Goal: Complete application form

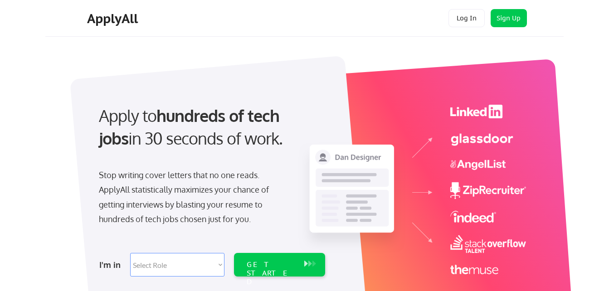
click at [182, 264] on select "Select Role Software Engineering Product Management Customer Success Sales UI/U…" at bounding box center [177, 265] width 94 height 24
select select ""it_security""
click at [130, 253] on select "Select Role Software Engineering Product Management Customer Success Sales UI/U…" at bounding box center [177, 265] width 94 height 24
select select ""it_security""
click at [259, 265] on div "GET STARTED" at bounding box center [271, 273] width 49 height 26
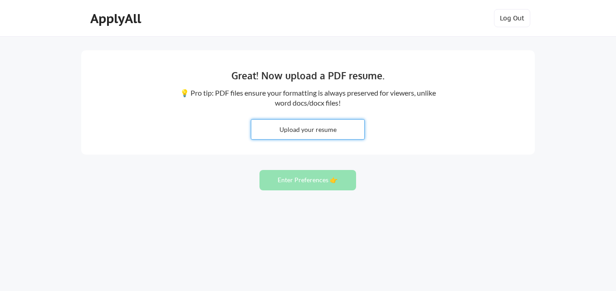
click at [325, 127] on input "file" at bounding box center [307, 130] width 113 height 20
type input "C:\fakepath\Resume_Kerry 1 (1).pdf"
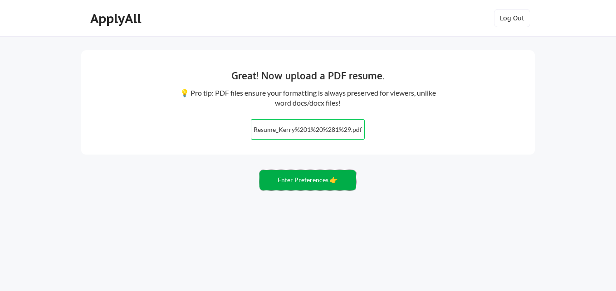
click at [314, 178] on button "Enter Preferences 👉" at bounding box center [308, 180] width 97 height 20
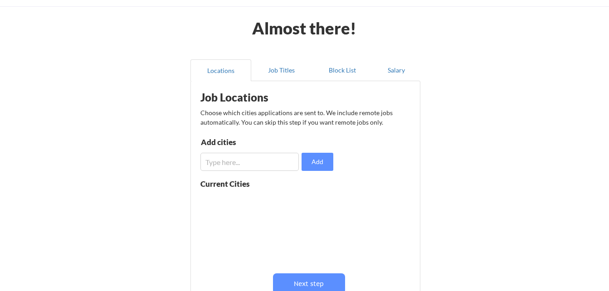
scroll to position [25, 0]
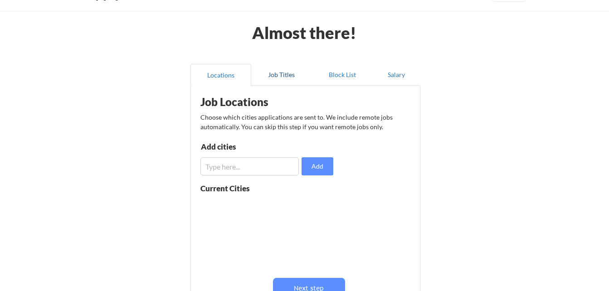
click at [283, 71] on button "Job Titles" at bounding box center [281, 75] width 61 height 22
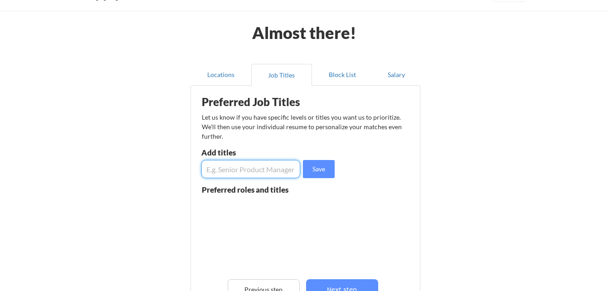
click at [261, 172] on input "input" at bounding box center [250, 169] width 99 height 18
type input "Technical Project Manager"
click at [317, 167] on button "Save" at bounding box center [319, 169] width 32 height 18
click at [280, 169] on input "input" at bounding box center [250, 169] width 99 height 18
type input "Project Manager"
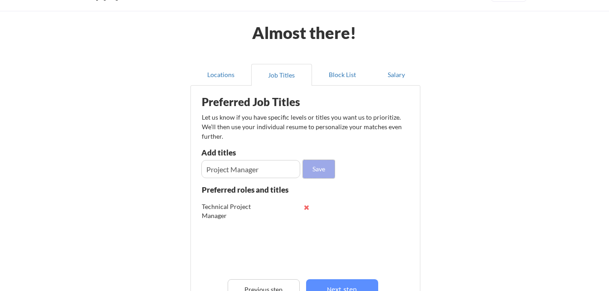
click at [324, 167] on button "Save" at bounding box center [319, 169] width 32 height 18
click at [282, 174] on input "input" at bounding box center [250, 169] width 99 height 18
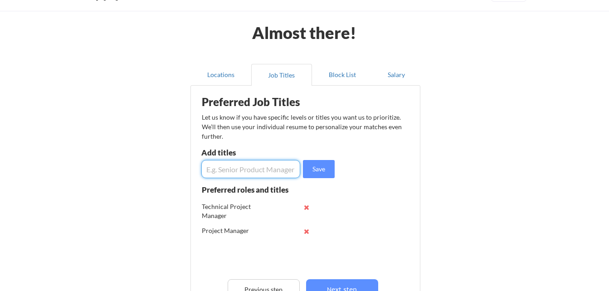
click at [279, 174] on input "input" at bounding box center [250, 169] width 99 height 18
click at [280, 170] on input "input" at bounding box center [250, 169] width 99 height 18
type input "Onboarding Project Manager"
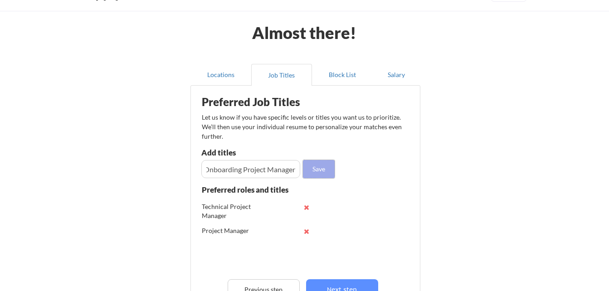
scroll to position [0, 0]
click at [319, 169] on button "Save" at bounding box center [319, 169] width 32 height 18
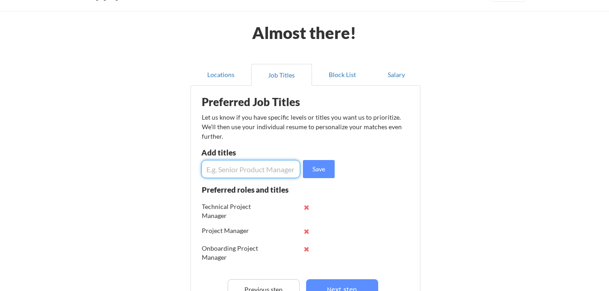
click at [274, 172] on input "input" at bounding box center [250, 169] width 99 height 18
type input "Delivery Manager"
click at [329, 172] on button "Save" at bounding box center [319, 169] width 32 height 18
click at [280, 170] on input "input" at bounding box center [250, 169] width 99 height 18
type input "Administrative Assistant"
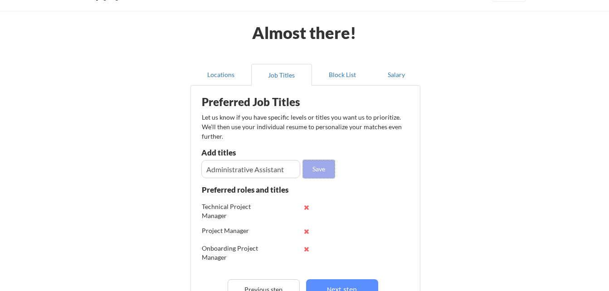
click at [320, 169] on button "Save" at bounding box center [319, 169] width 32 height 18
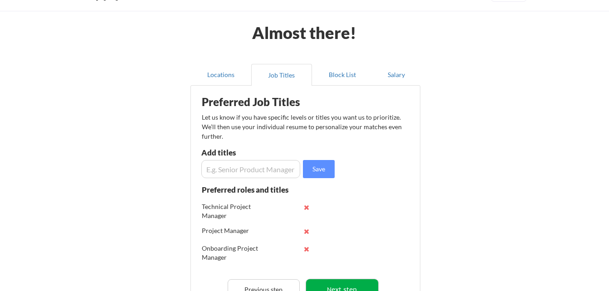
click at [361, 285] on button "Next step" at bounding box center [342, 290] width 72 height 20
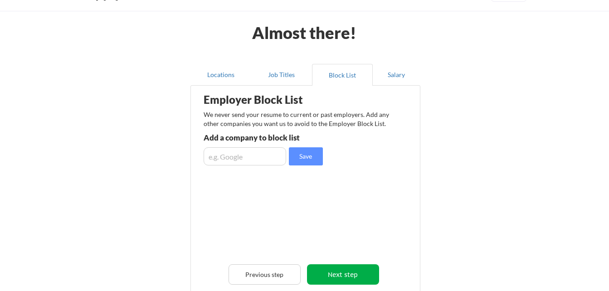
click at [355, 272] on button "Next step" at bounding box center [343, 275] width 72 height 20
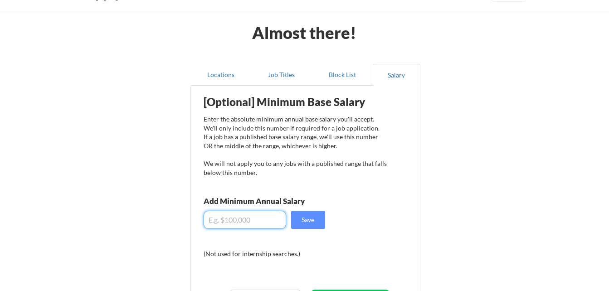
click at [250, 218] on input "input" at bounding box center [245, 220] width 83 height 18
click at [250, 222] on input "input" at bounding box center [245, 220] width 83 height 18
type input "$75,000"
click at [310, 219] on button "Save" at bounding box center [308, 220] width 34 height 18
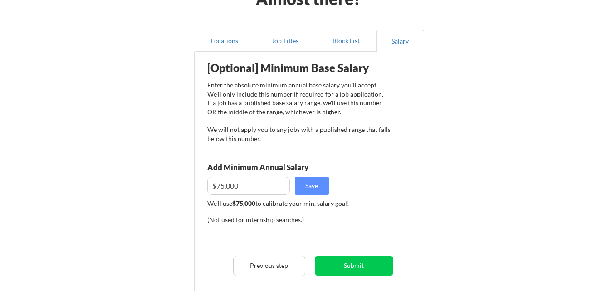
scroll to position [63, 0]
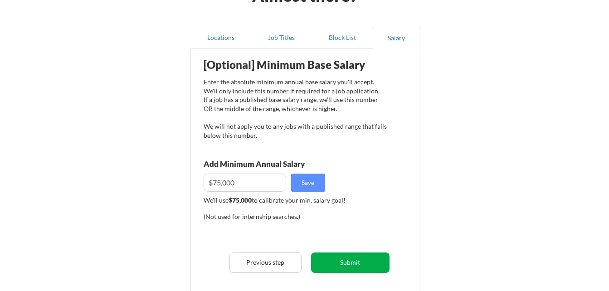
click at [361, 259] on button "Submit" at bounding box center [350, 263] width 78 height 20
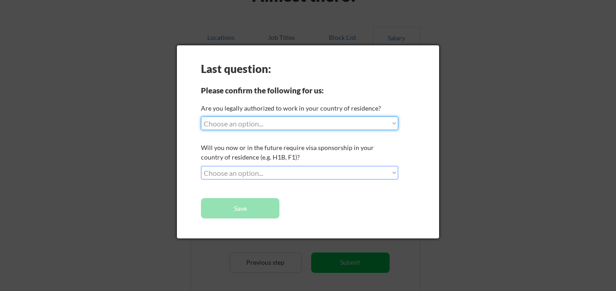
click at [328, 128] on select "Choose an option... Yes, I am a [DEMOGRAPHIC_DATA] Citizen Yes, I am a [DEMOGRA…" at bounding box center [299, 124] width 197 height 14
select select ""yes__i_am_a_[DEMOGRAPHIC_DATA]""
click at [201, 117] on select "Choose an option... Yes, I am a [DEMOGRAPHIC_DATA] Citizen Yes, I am a [DEMOGRA…" at bounding box center [299, 124] width 197 height 14
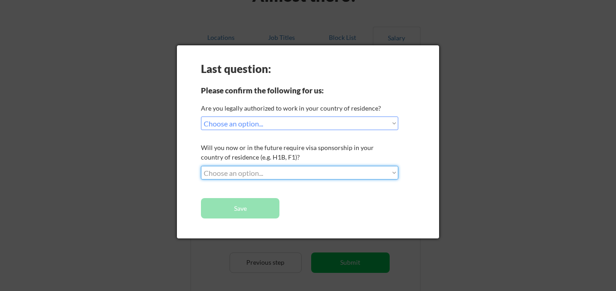
click at [289, 172] on select "Choose an option... No, I will not need sponsorship Yes, I will need sponsorship" at bounding box center [299, 173] width 197 height 14
select select ""no__i_will_not_need_sponsorship""
click at [201, 166] on select "Choose an option... No, I will not need sponsorship Yes, I will need sponsorship" at bounding box center [299, 173] width 197 height 14
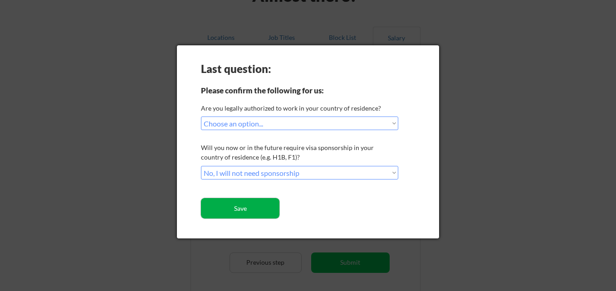
click at [258, 211] on button "Save" at bounding box center [240, 208] width 78 height 20
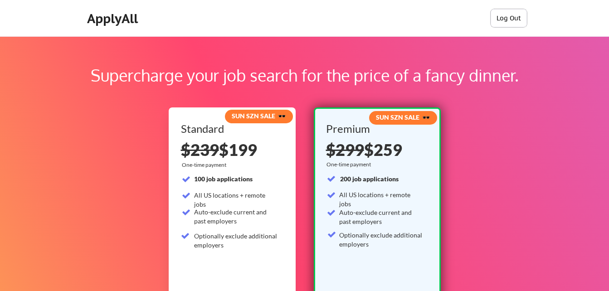
click at [512, 16] on button "Log Out" at bounding box center [509, 18] width 36 height 18
